Goal: Use online tool/utility: Use online tool/utility

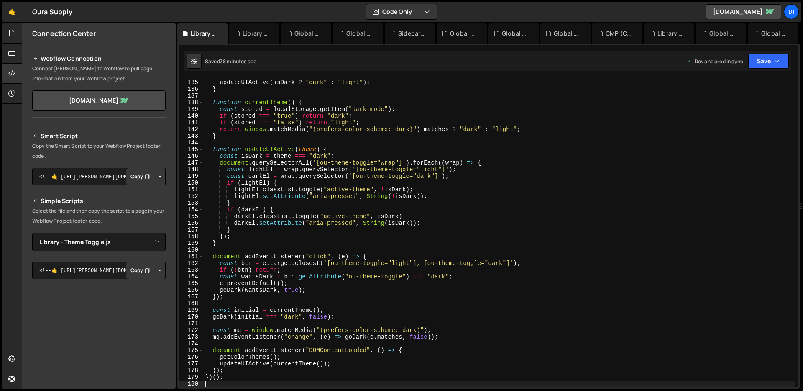
select select "45379"
click at [15, 40] on div at bounding box center [12, 33] width 20 height 20
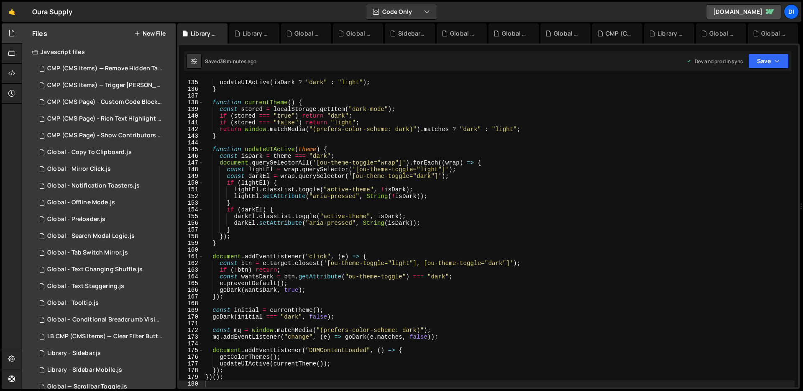
scroll to position [215, 0]
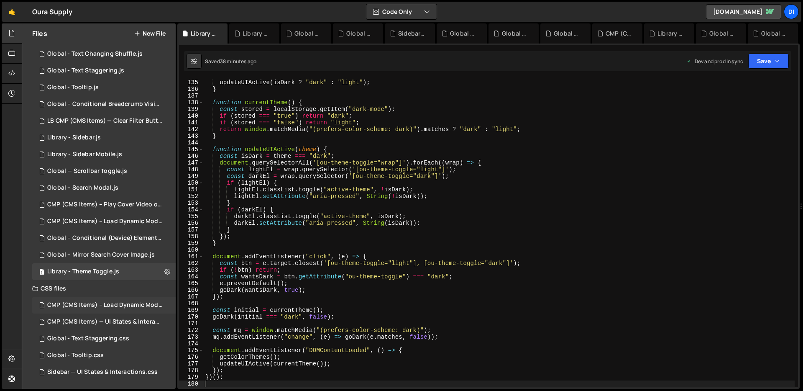
click at [124, 309] on div "CMP (CMS Items) – Load Dynamic Modal (AJAX).css 0" at bounding box center [105, 305] width 146 height 17
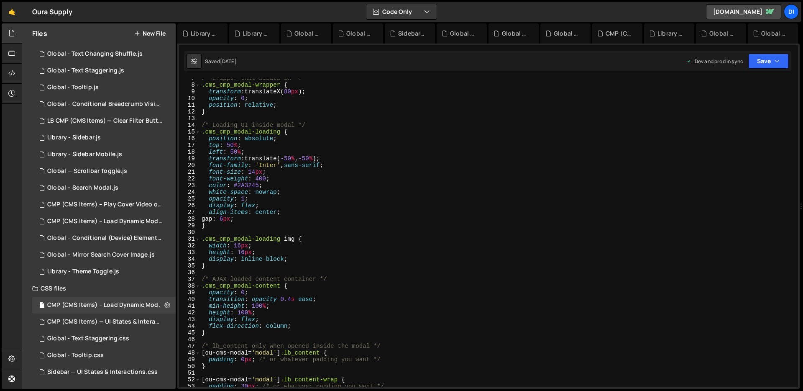
type textarea "height: 16px;"
click at [279, 252] on div "/* Wrapper that slides in */ .cms_cmp_modal-wrapper { transform : translateX( 8…" at bounding box center [497, 236] width 595 height 322
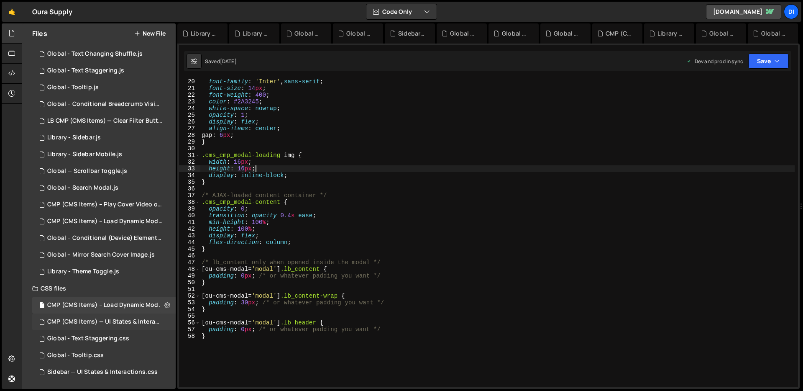
scroll to position [128, 0]
click at [117, 321] on div "CMP (CMS Items) — UI States & Interactions.css" at bounding box center [104, 322] width 115 height 8
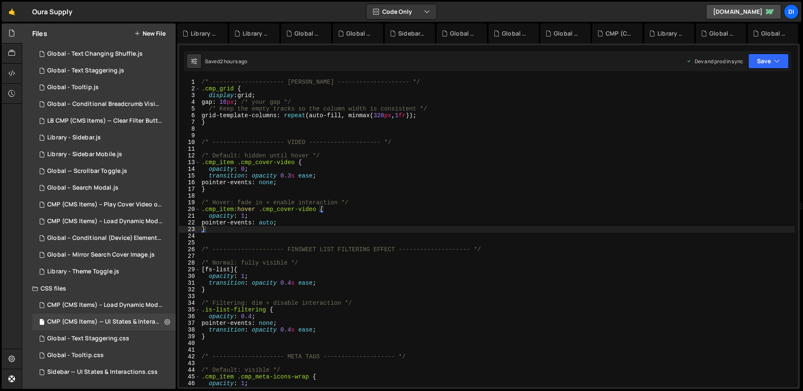
click at [391, 113] on div "/* -------------------- [PERSON_NAME] -------------------- */ .cmp_grid { displ…" at bounding box center [497, 240] width 595 height 322
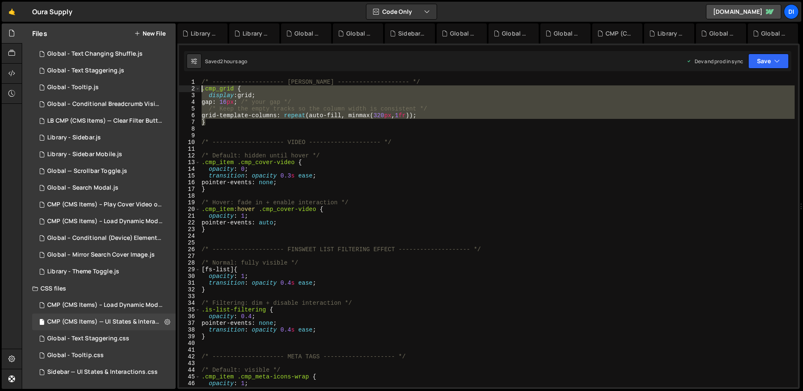
drag, startPoint x: 207, startPoint y: 122, endPoint x: 199, endPoint y: 92, distance: 31.5
click at [199, 92] on div "grid-template-columns: repeat(auto-fill, minmax(320px, 1fr)); 1 2 3 4 5 6 7 8 9…" at bounding box center [488, 233] width 619 height 308
click at [392, 118] on div "/* -------------------- [PERSON_NAME] -------------------- */ .cmp_grid { displ…" at bounding box center [497, 233] width 595 height 308
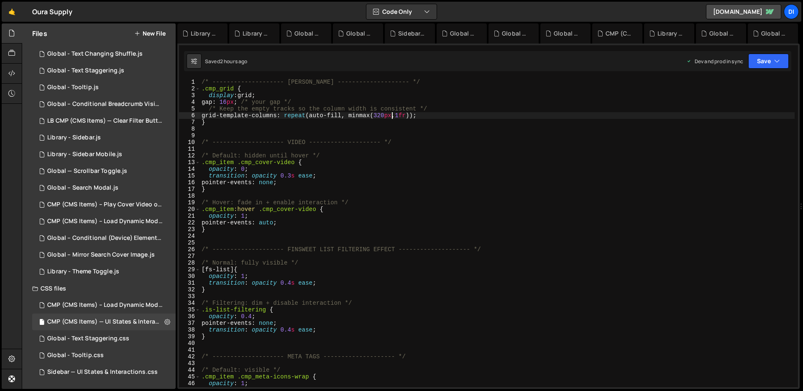
click at [388, 115] on div "/* -------------------- [PERSON_NAME] -------------------- */ .cmp_grid { displ…" at bounding box center [497, 240] width 595 height 322
click at [392, 139] on div "/* -------------------- [PERSON_NAME] -------------------- */ .cmp_grid { displ…" at bounding box center [497, 240] width 595 height 322
click at [390, 115] on div "/* -------------------- [PERSON_NAME] -------------------- */ .cmp_grid { displ…" at bounding box center [497, 240] width 595 height 322
type textarea "grid-template-columns: repeat(auto-fill, minmax(310px, 1fr));"
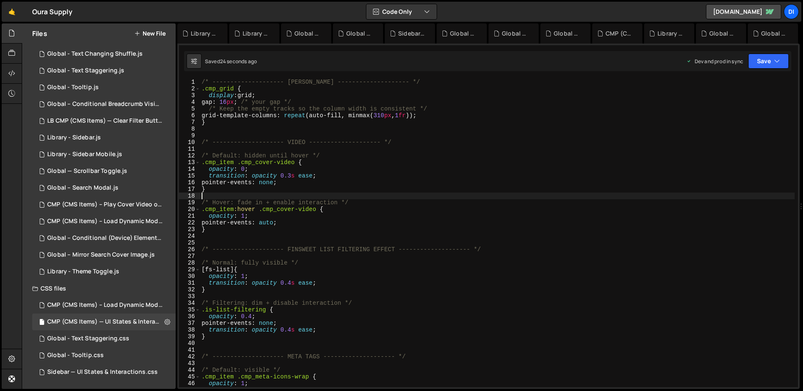
click at [360, 193] on div "/* -------------------- [PERSON_NAME] -------------------- */ .cmp_grid { displ…" at bounding box center [497, 240] width 595 height 322
click at [389, 114] on div "/* -------------------- [PERSON_NAME] -------------------- */ .cmp_grid { displ…" at bounding box center [497, 240] width 595 height 322
type textarea "grid-template-columns: repeat(auto-fill, minmax(320px, 1fr));"
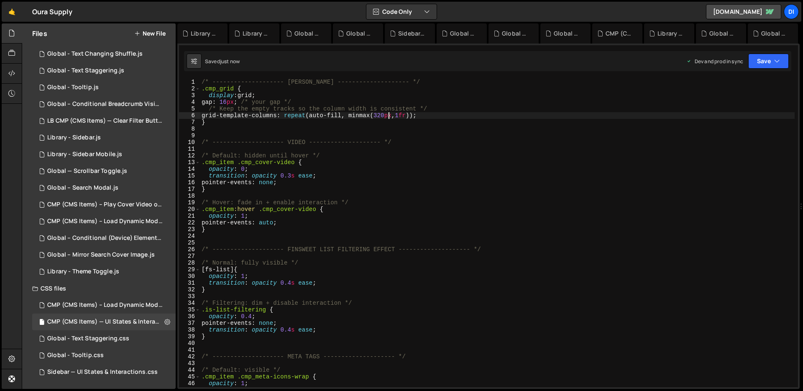
click at [375, 137] on div "/* -------------------- [PERSON_NAME] -------------------- */ .cmp_grid { displ…" at bounding box center [497, 240] width 595 height 322
